Goal: Find specific page/section: Find specific page/section

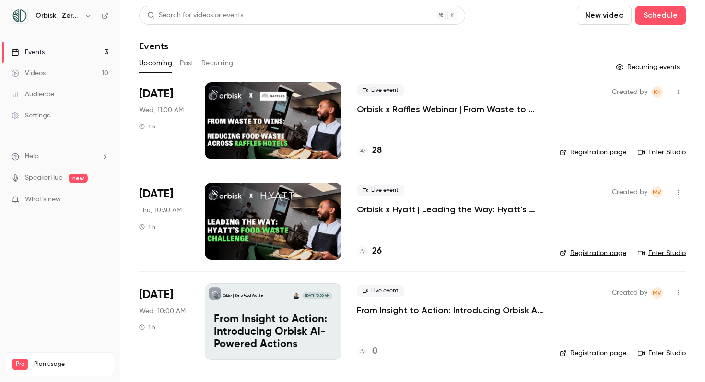
click at [675, 253] on link "Enter Studio" at bounding box center [662, 253] width 48 height 10
click at [683, 253] on link "Enter Studio" at bounding box center [662, 253] width 48 height 10
